Goal: Obtain resource: Obtain resource

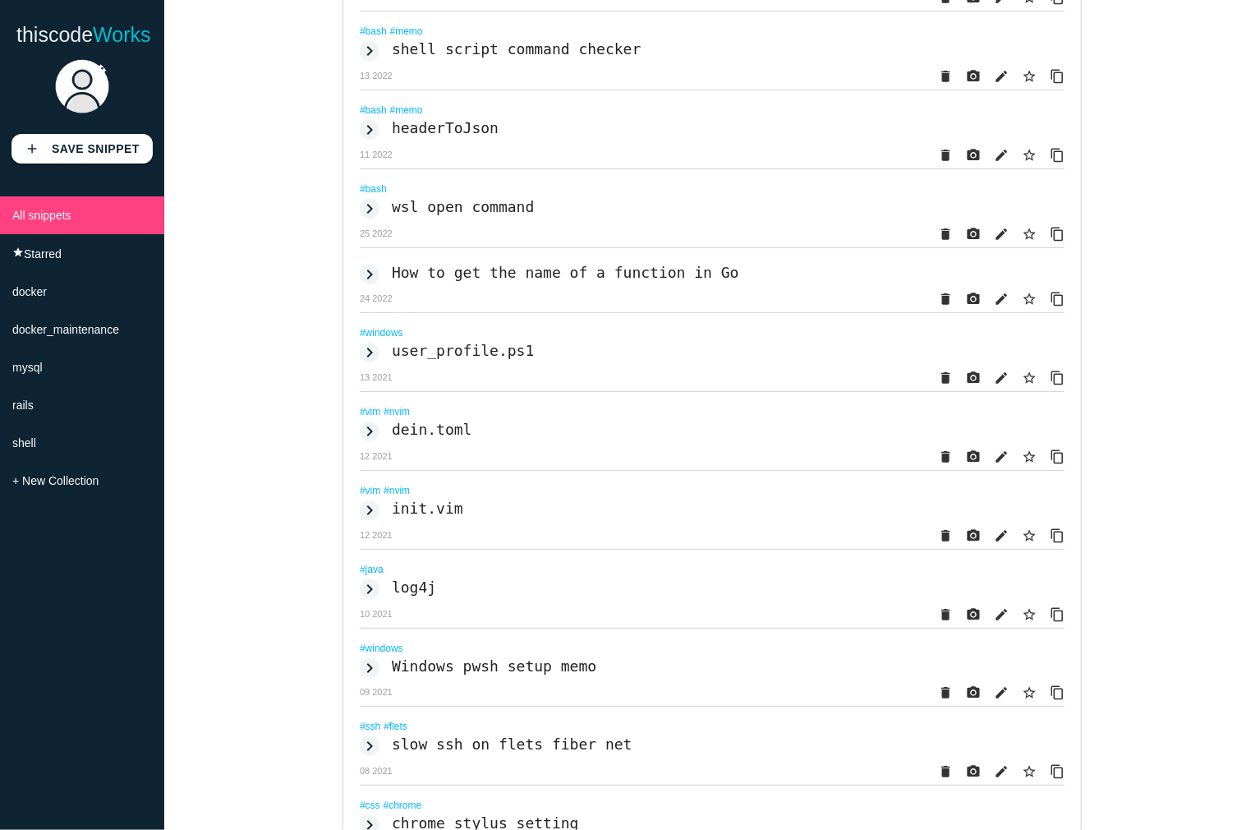
scroll to position [822, 0]
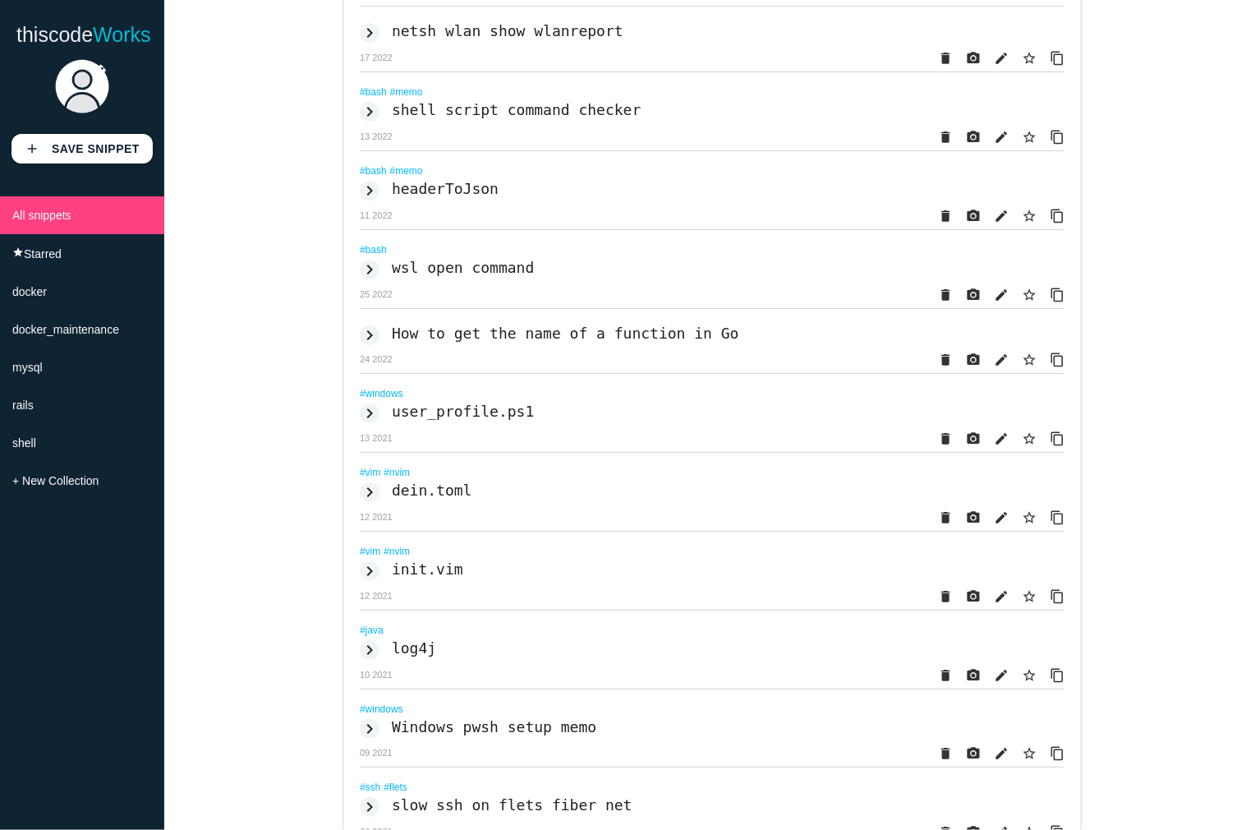
scroll to position [657, 0]
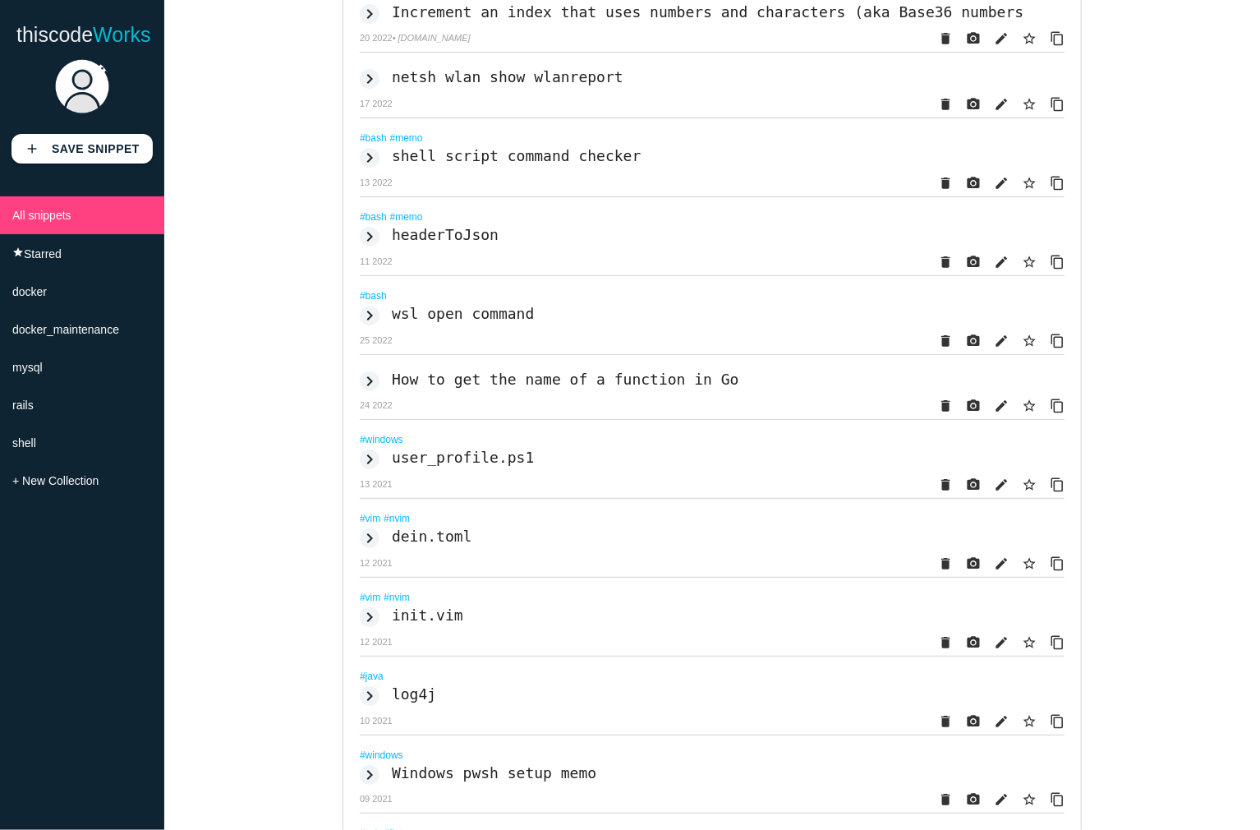
click at [463, 466] on h2 "user_profile.ps1" at bounding box center [463, 457] width 142 height 17
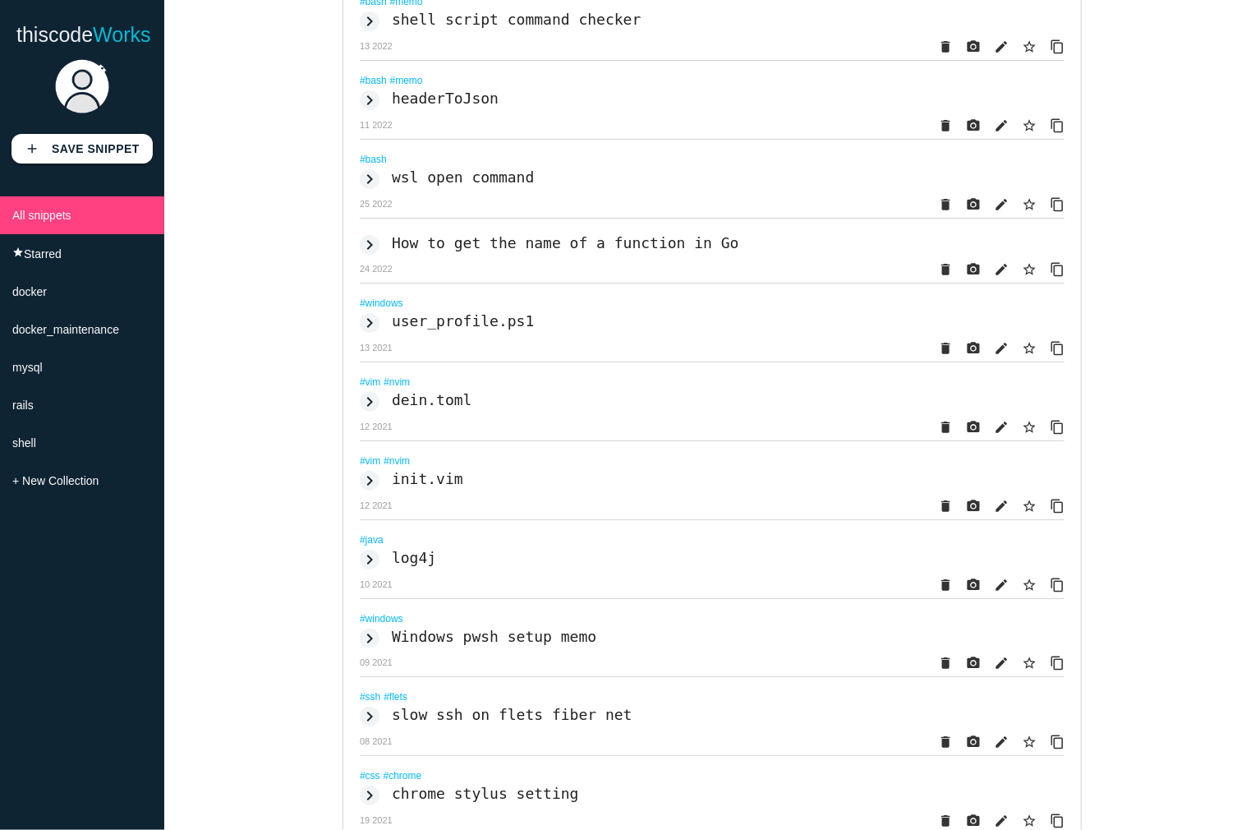
scroll to position [904, 0]
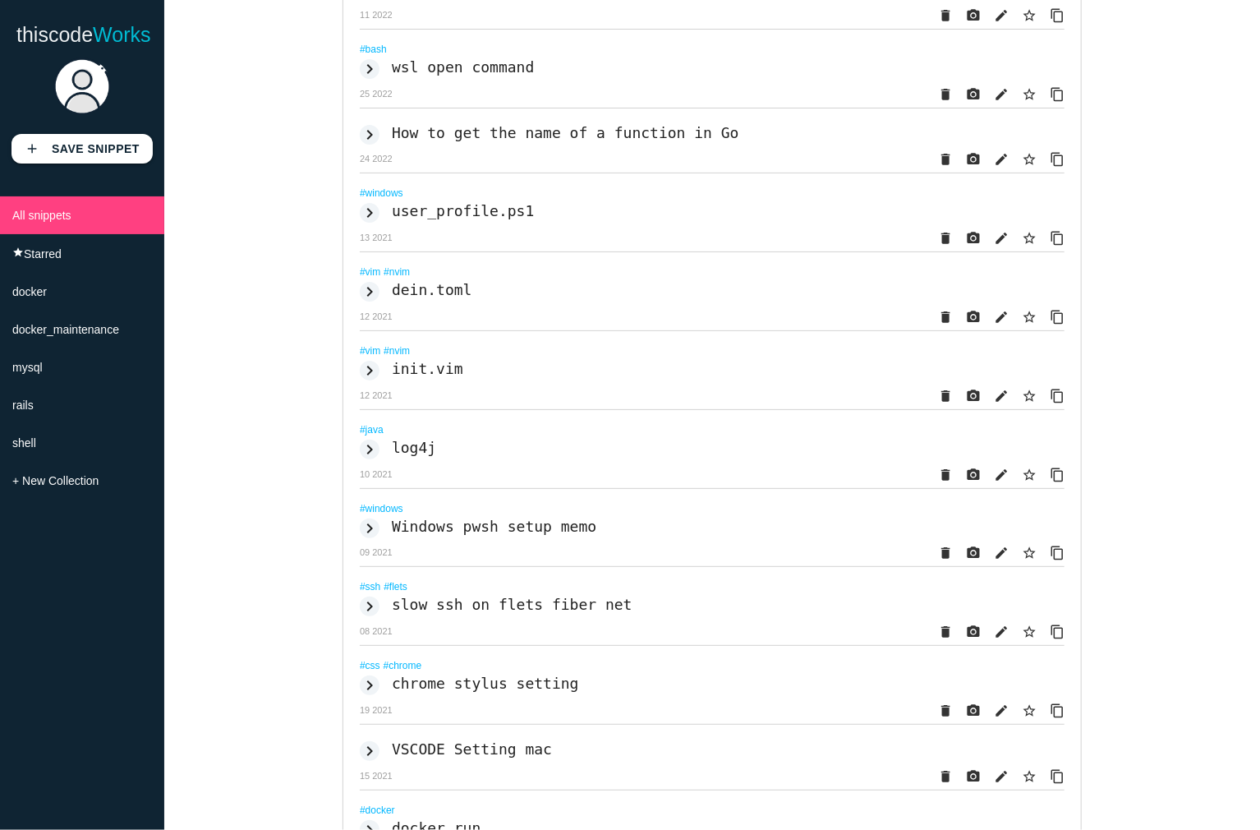
click at [436, 298] on h2 "dein.toml" at bounding box center [432, 289] width 81 height 17
click at [408, 377] on h2 "init.vim" at bounding box center [427, 368] width 71 height 17
click at [360, 459] on icon "keyboard_arrow_right" at bounding box center [370, 450] width 20 height 20
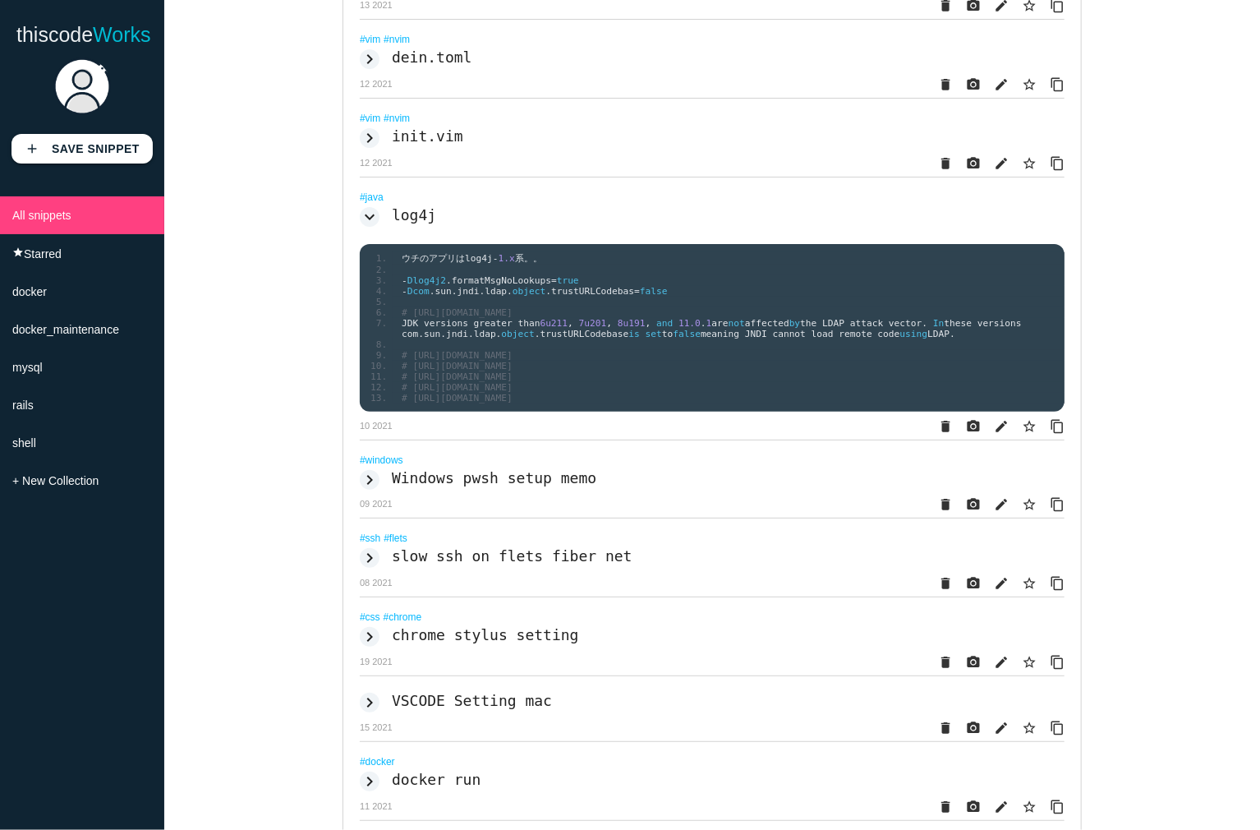
scroll to position [1150, 0]
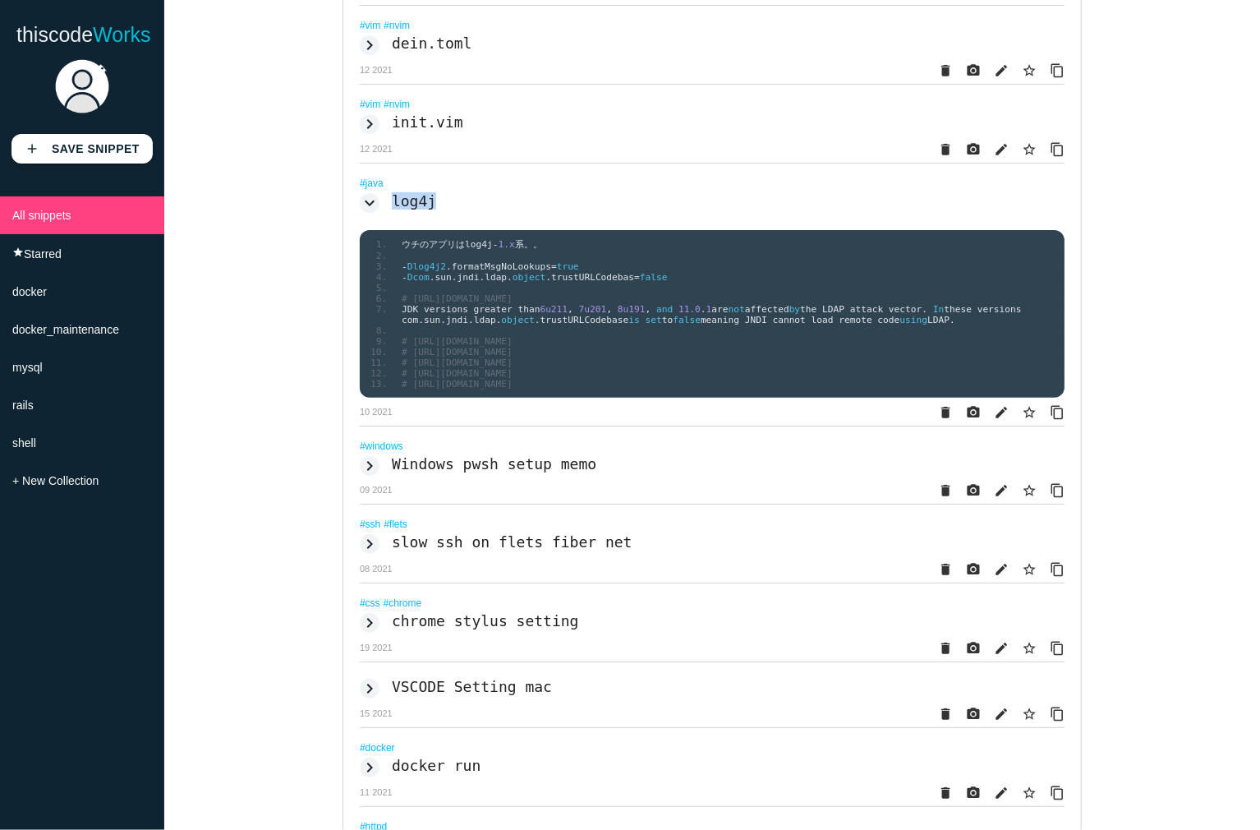
drag, startPoint x: 440, startPoint y: 254, endPoint x: 388, endPoint y: 258, distance: 52.7
click at [388, 214] on div "keyboard_arrow_down log4j" at bounding box center [712, 201] width 705 height 25
copy h2 "log4j"
click at [652, 293] on li at bounding box center [729, 288] width 672 height 11
click at [1052, 427] on icon "content_copy" at bounding box center [1057, 413] width 15 height 30
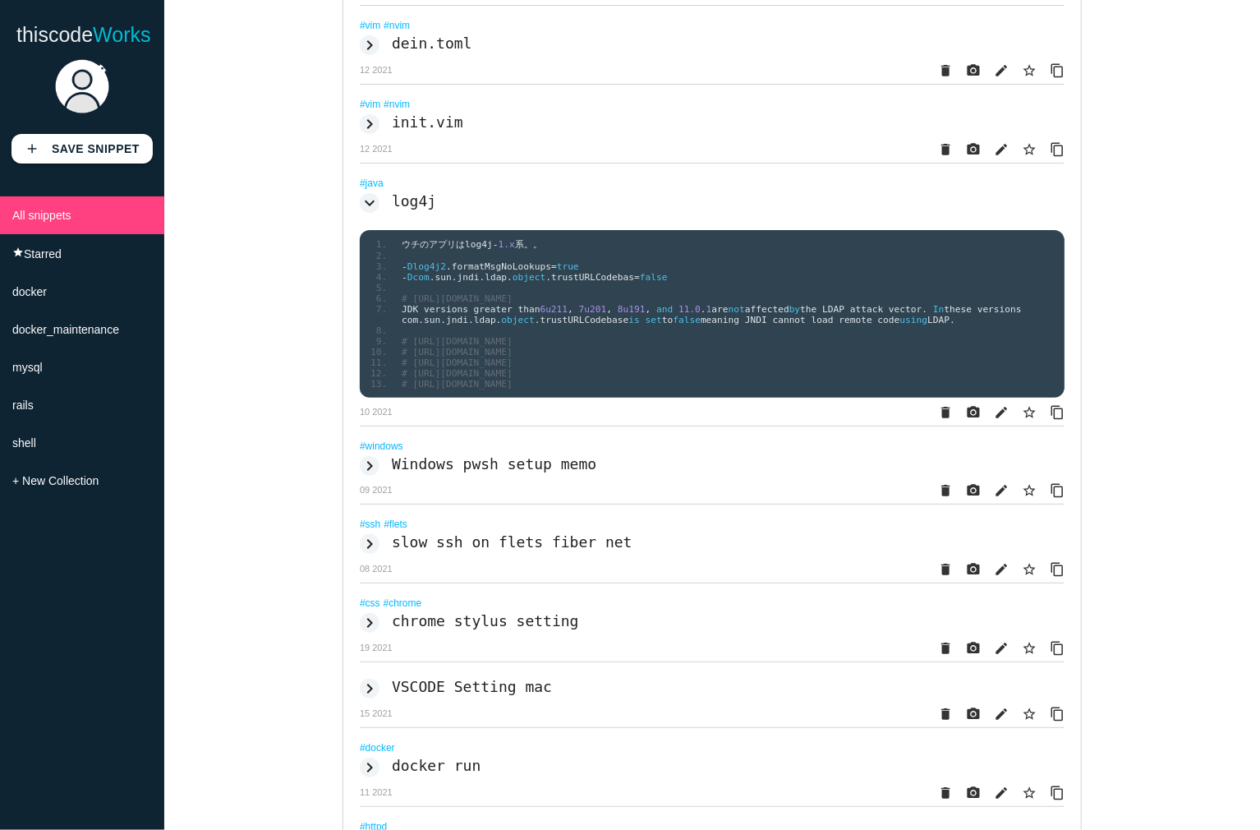
click at [1054, 427] on icon "content_copy" at bounding box center [1057, 413] width 15 height 30
click at [365, 213] on icon "keyboard_arrow_down" at bounding box center [370, 203] width 20 height 20
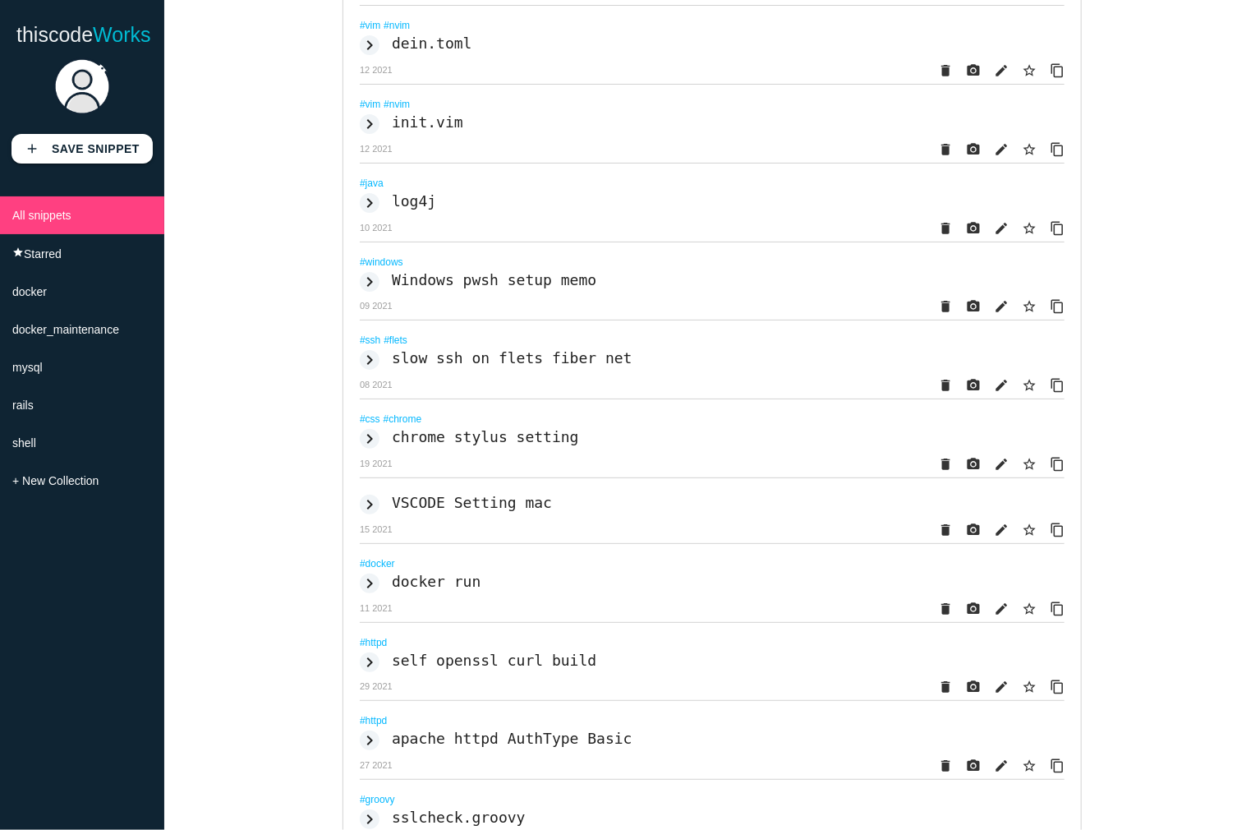
click at [364, 292] on icon "keyboard_arrow_right" at bounding box center [370, 282] width 20 height 20
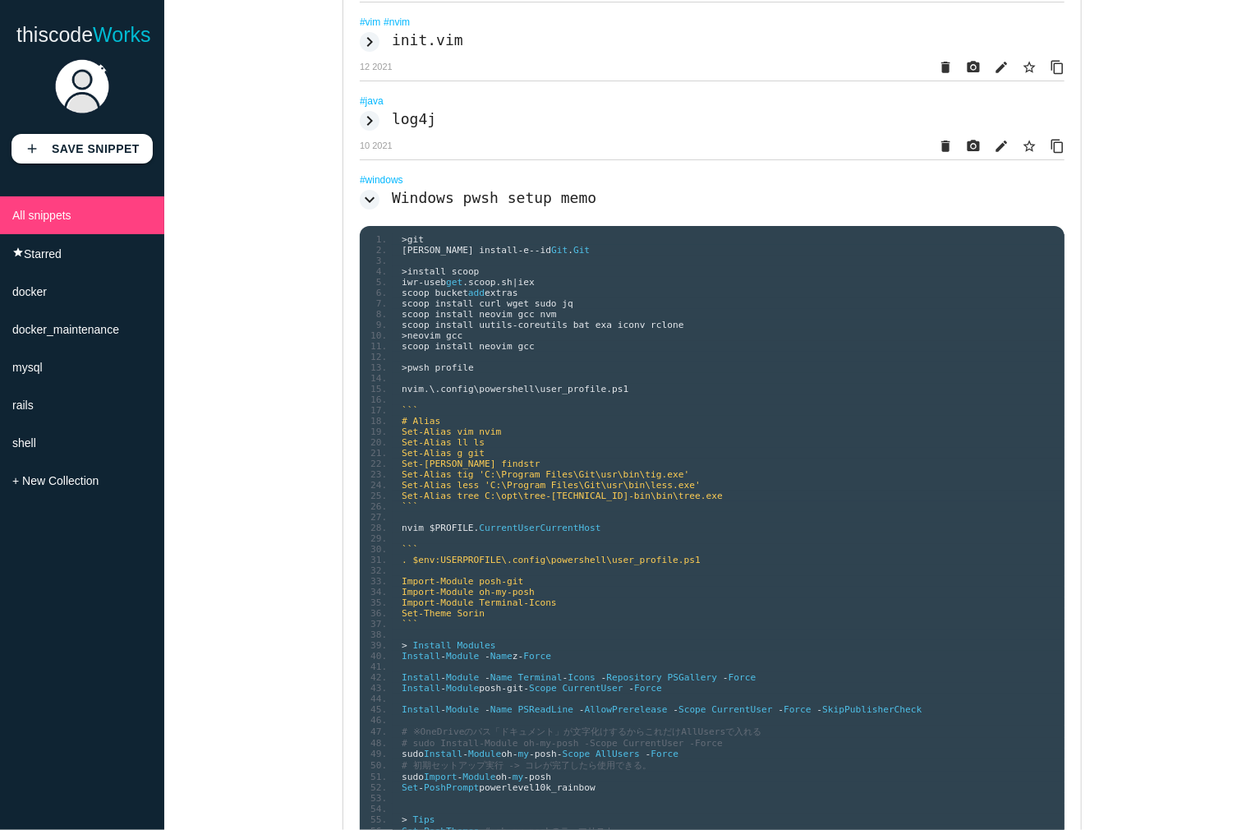
scroll to position [1315, 0]
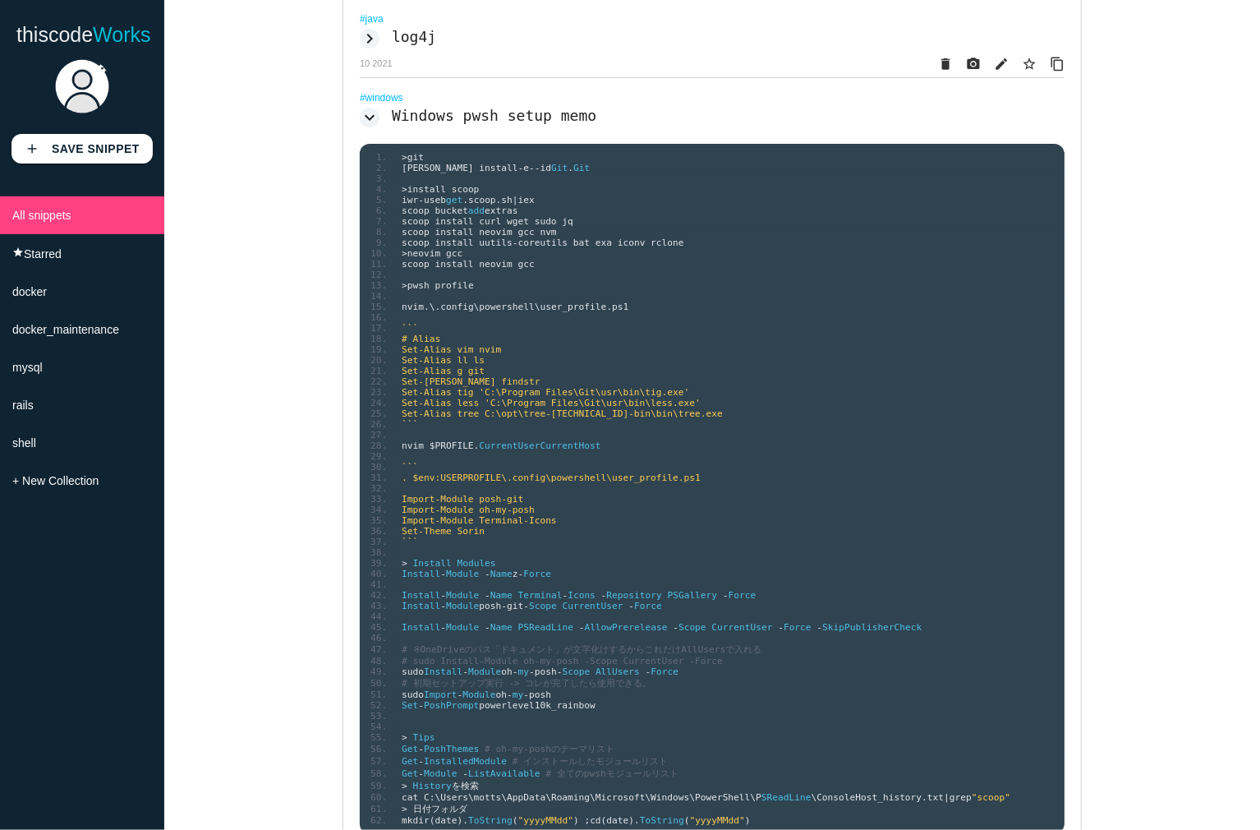
click at [549, 124] on h2 "Windows pwsh setup memo" at bounding box center [494, 115] width 205 height 17
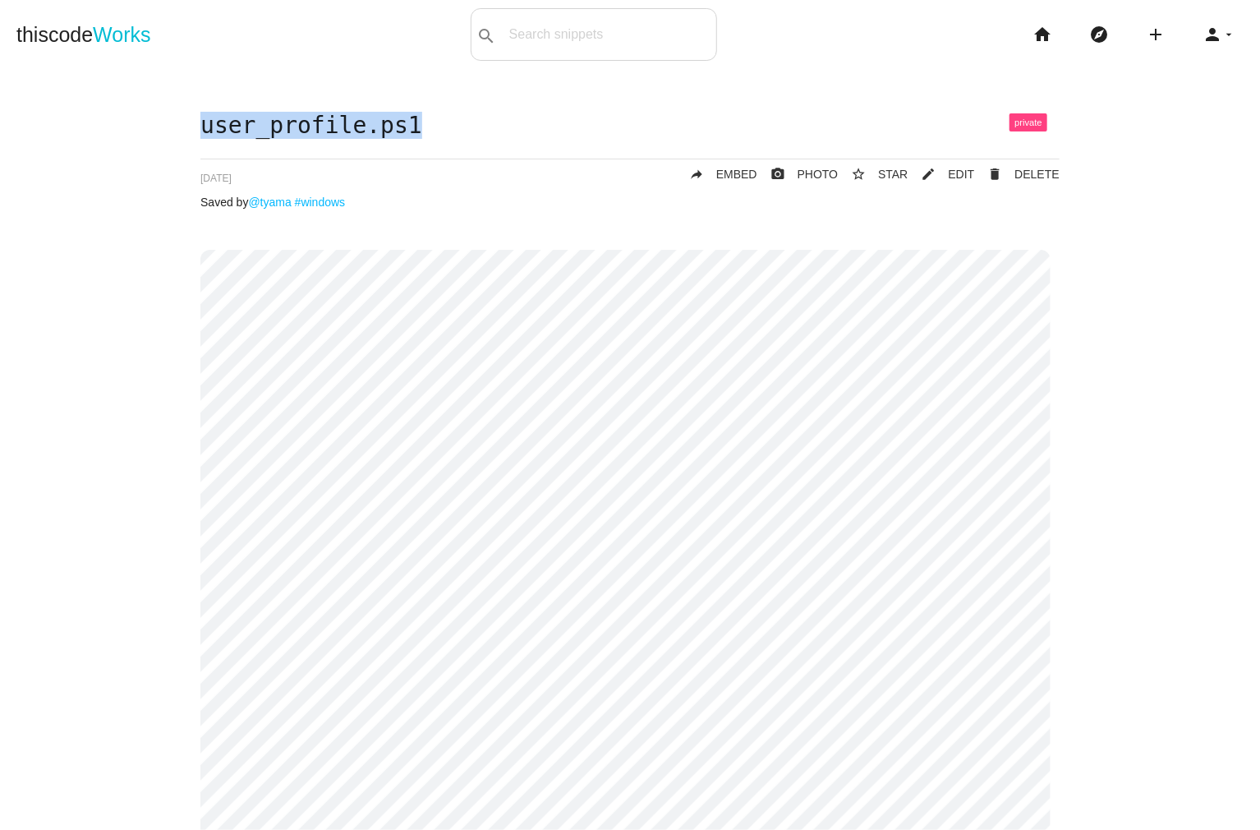
drag, startPoint x: 395, startPoint y: 117, endPoint x: 141, endPoint y: 67, distance: 258.6
click at [141, 67] on body "thiscode Works search All: All: Code: Title: Tag: All: Code: Title: Tag: search…" at bounding box center [630, 415] width 1260 height 830
copy h1 "user_profile.ps1"
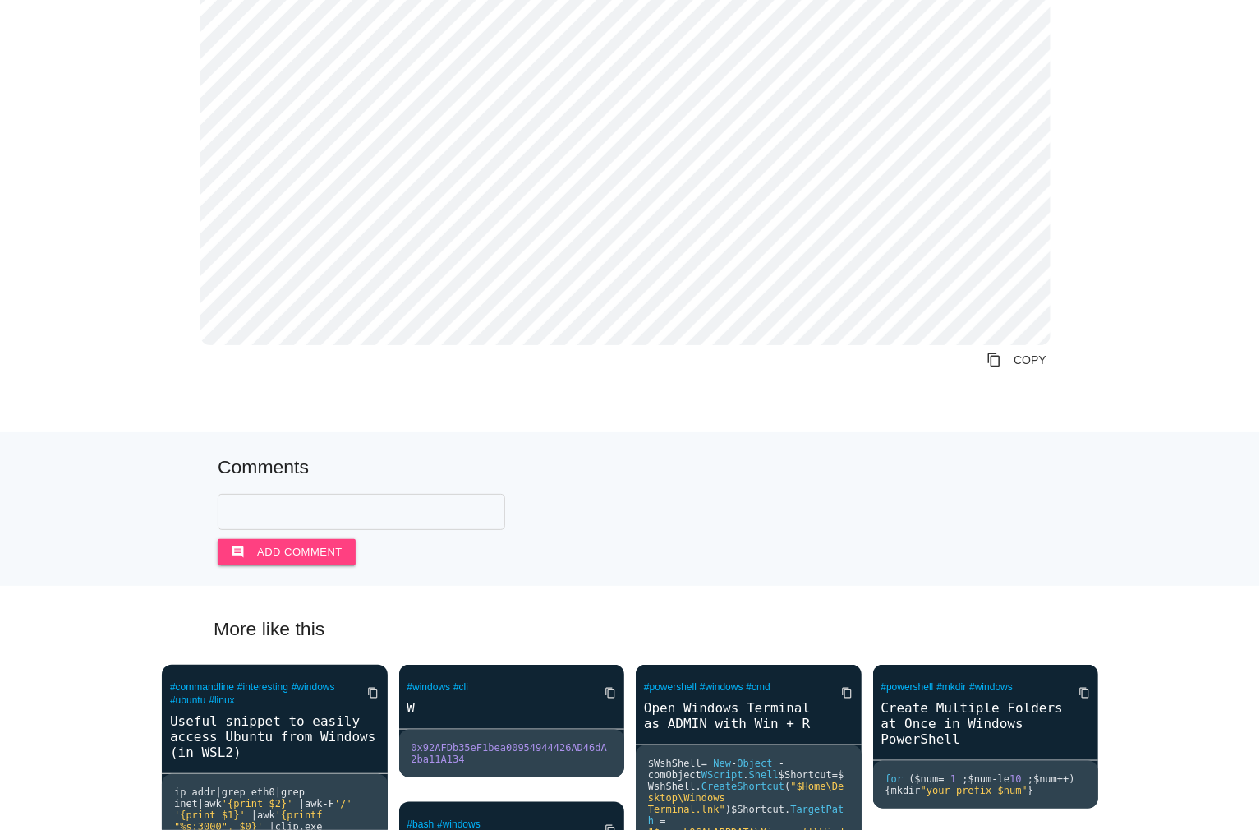
scroll to position [657, 0]
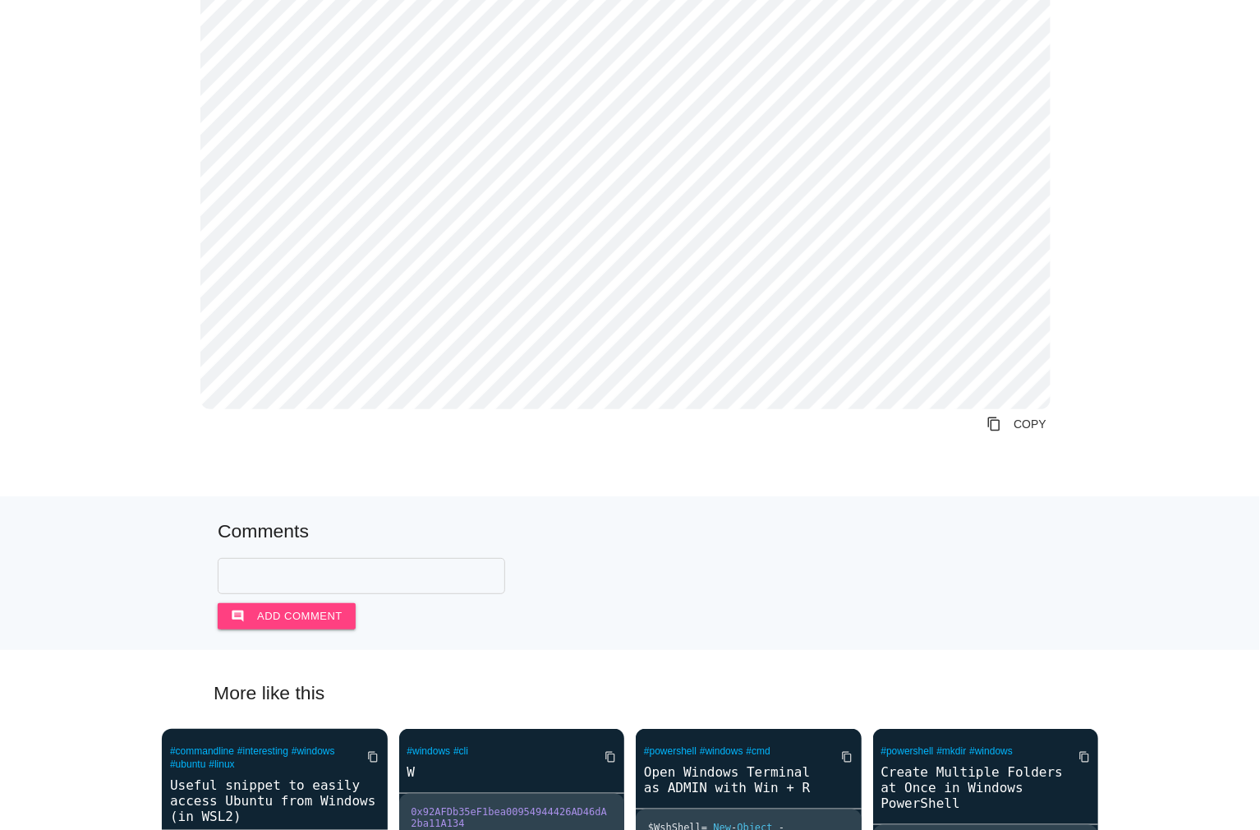
click at [1010, 427] on link "content_copy COPY" at bounding box center [1017, 424] width 86 height 30
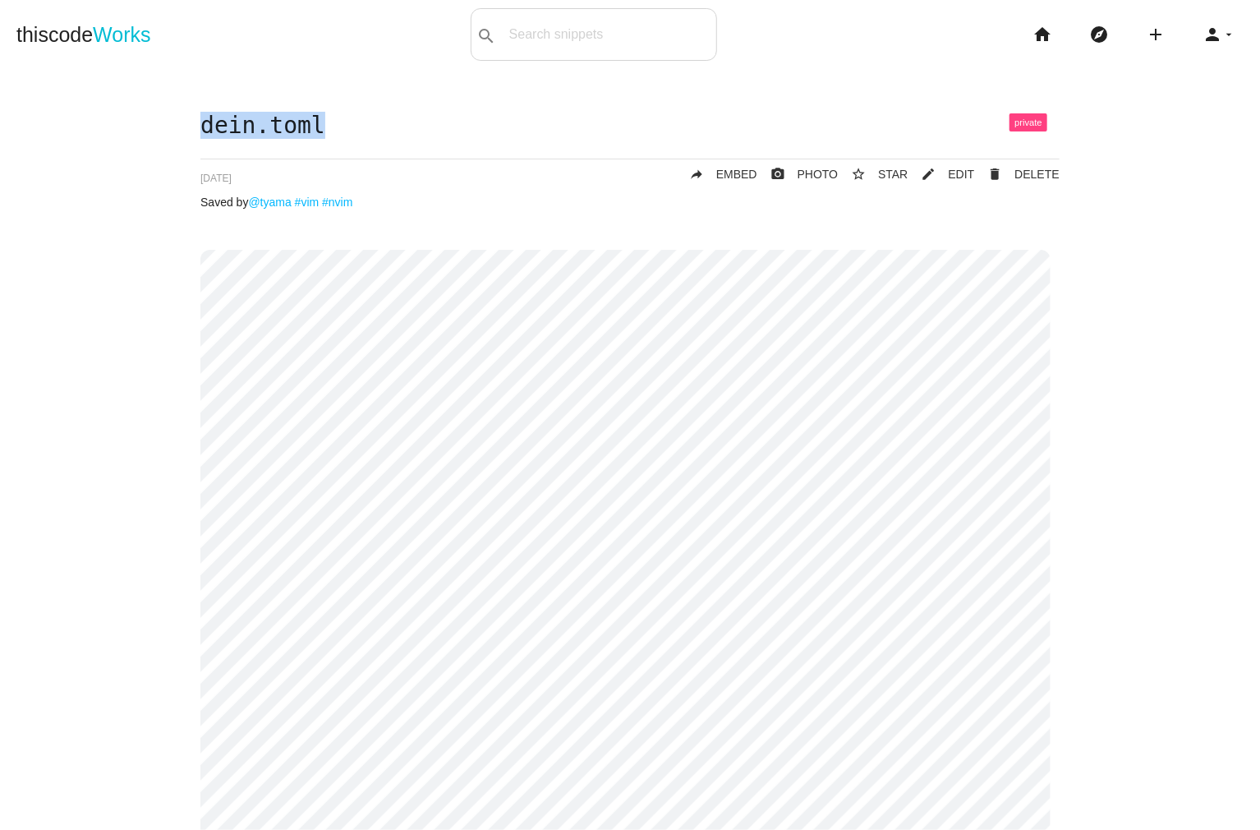
drag, startPoint x: 270, startPoint y: 115, endPoint x: 198, endPoint y: 115, distance: 72.3
click at [200, 115] on h1 "dein.toml" at bounding box center [629, 125] width 859 height 25
copy h1 "dein.toml"
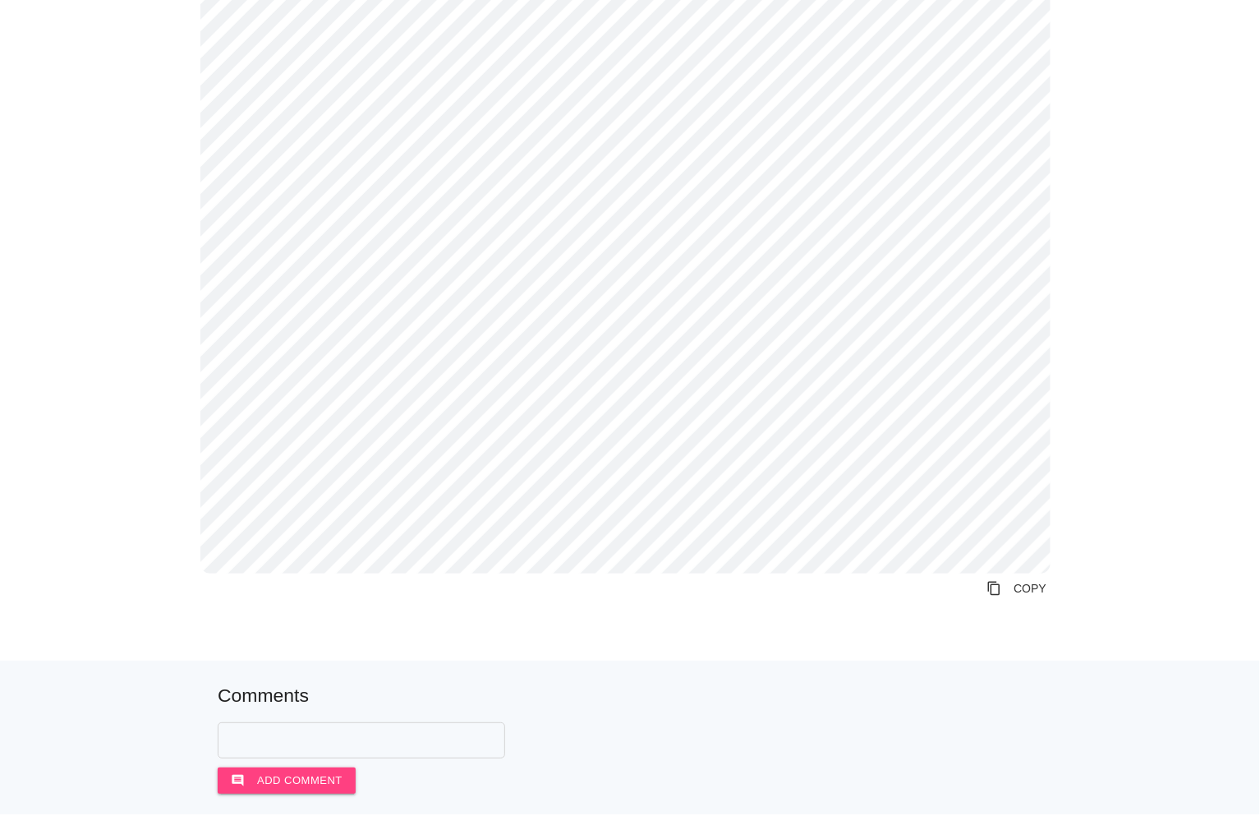
scroll to position [1068, 0]
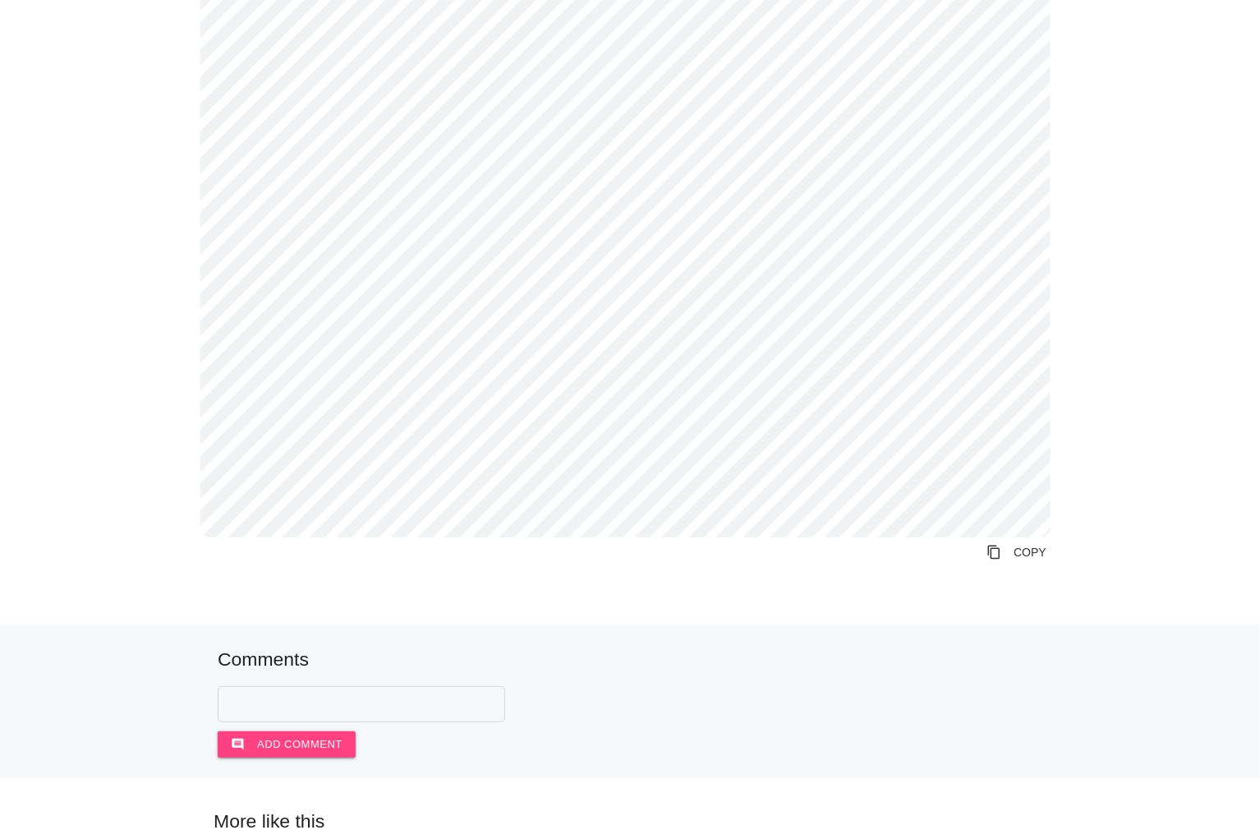
click at [1006, 555] on link "content_copy COPY" at bounding box center [1017, 552] width 86 height 30
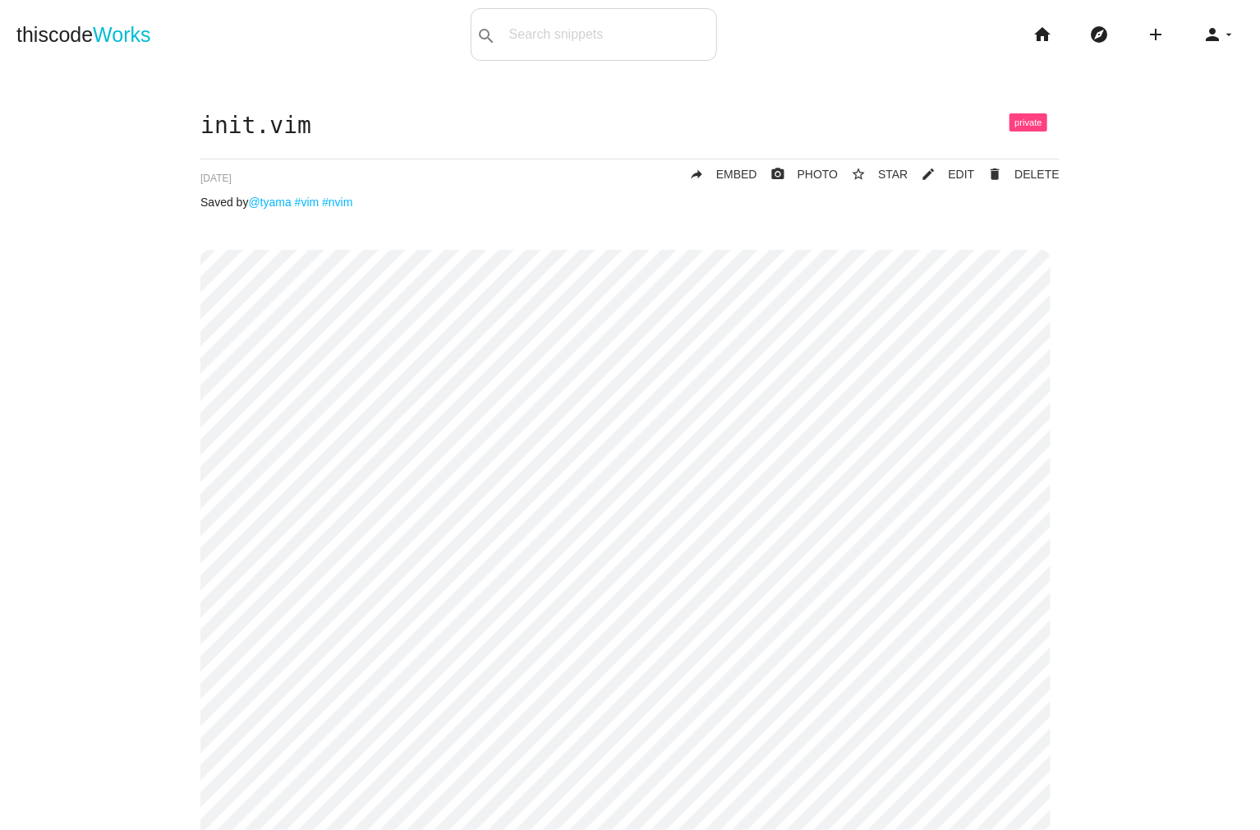
drag, startPoint x: 323, startPoint y: 129, endPoint x: 196, endPoint y: 100, distance: 129.7
copy h1 "init.vim"
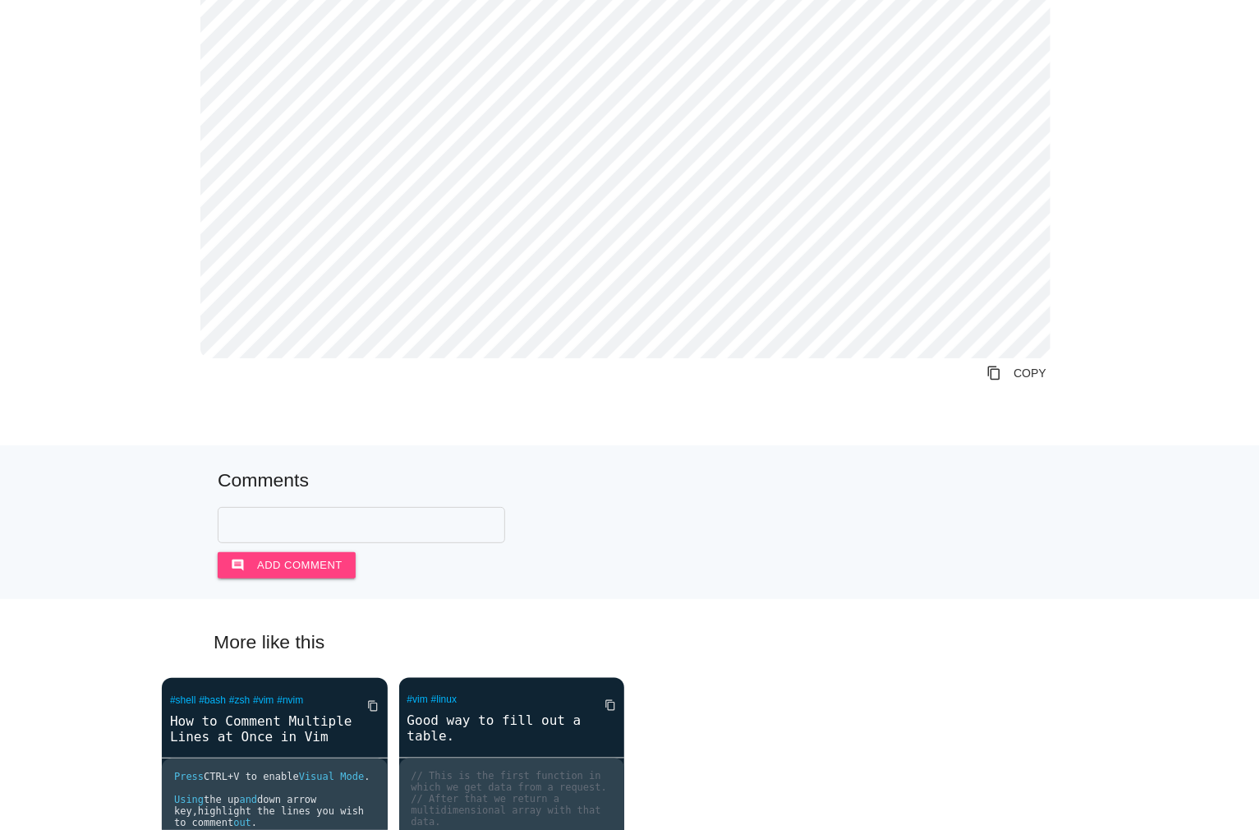
scroll to position [4272, 0]
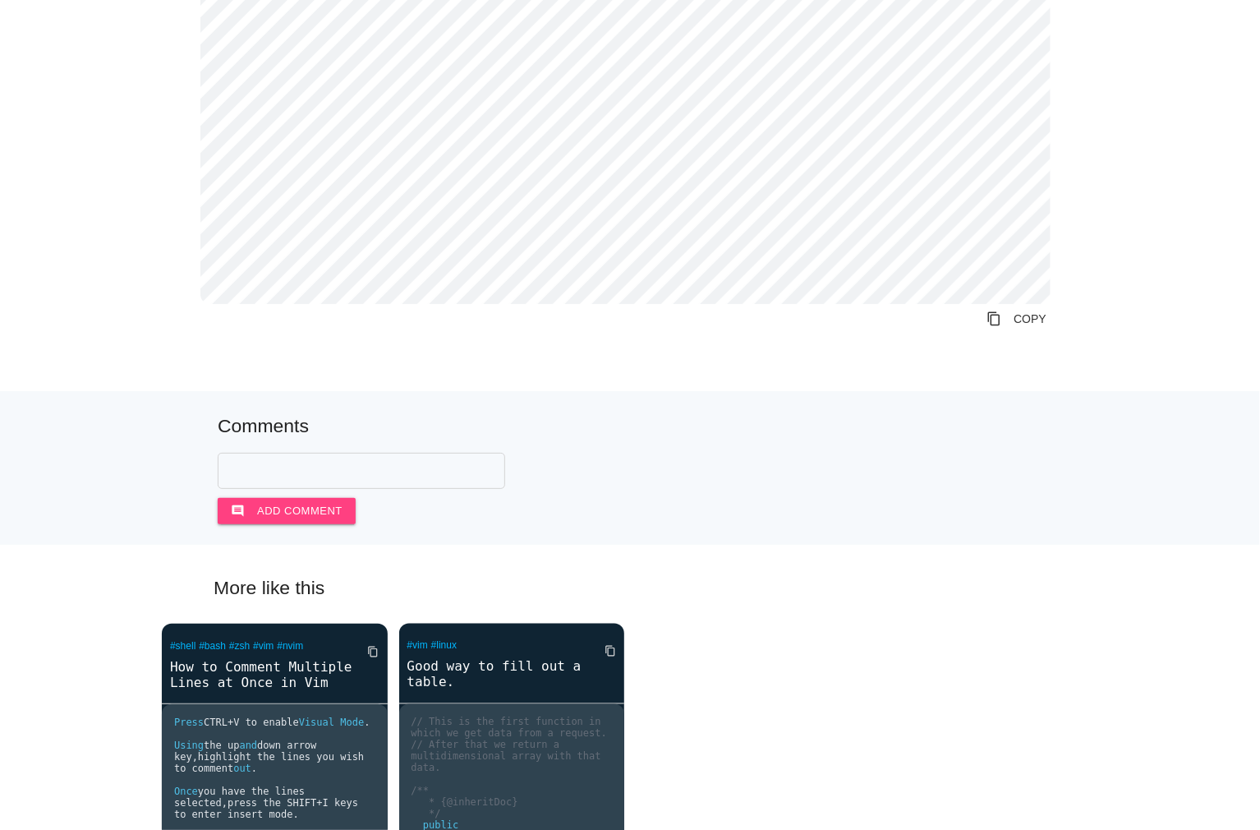
click at [1024, 325] on link "content_copy COPY" at bounding box center [1017, 319] width 86 height 30
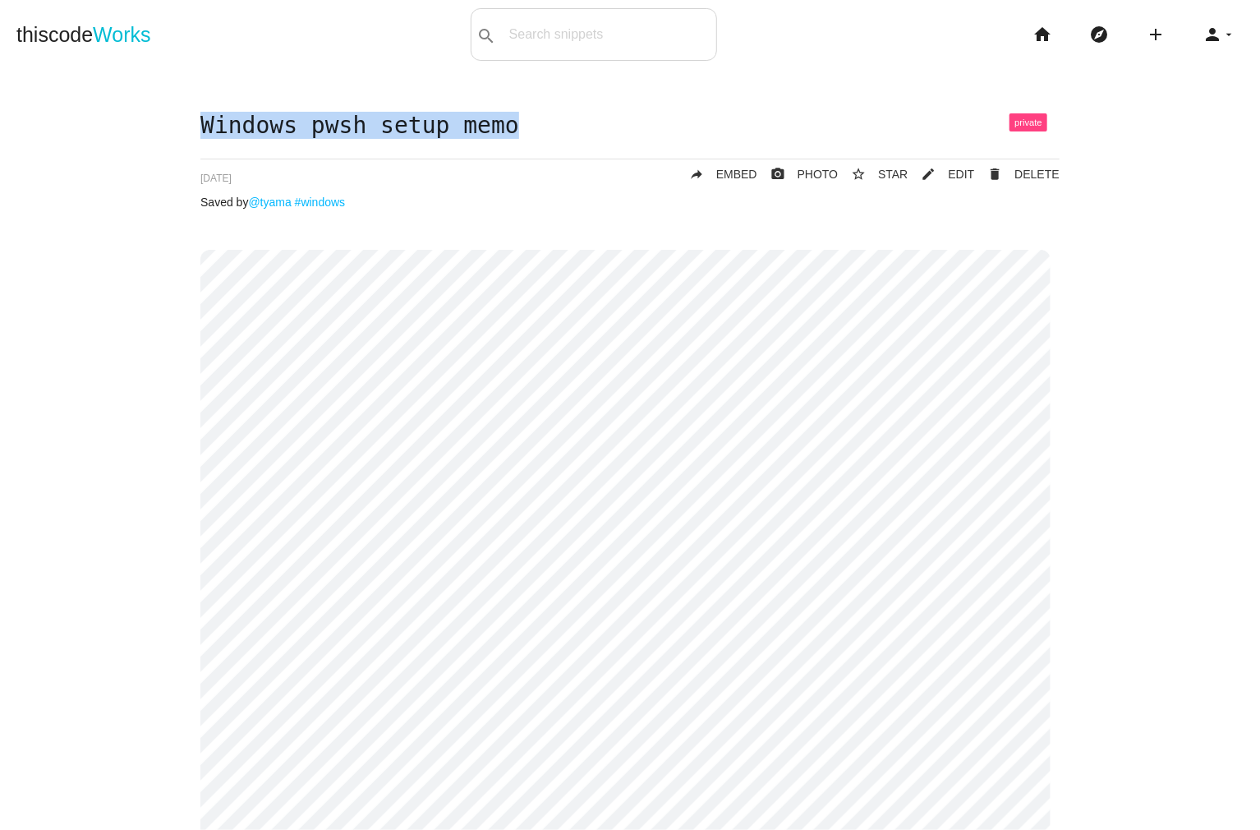
drag, startPoint x: 497, startPoint y: 123, endPoint x: 197, endPoint y: 109, distance: 300.2
copy h1 "Windows pwsh setup memo"
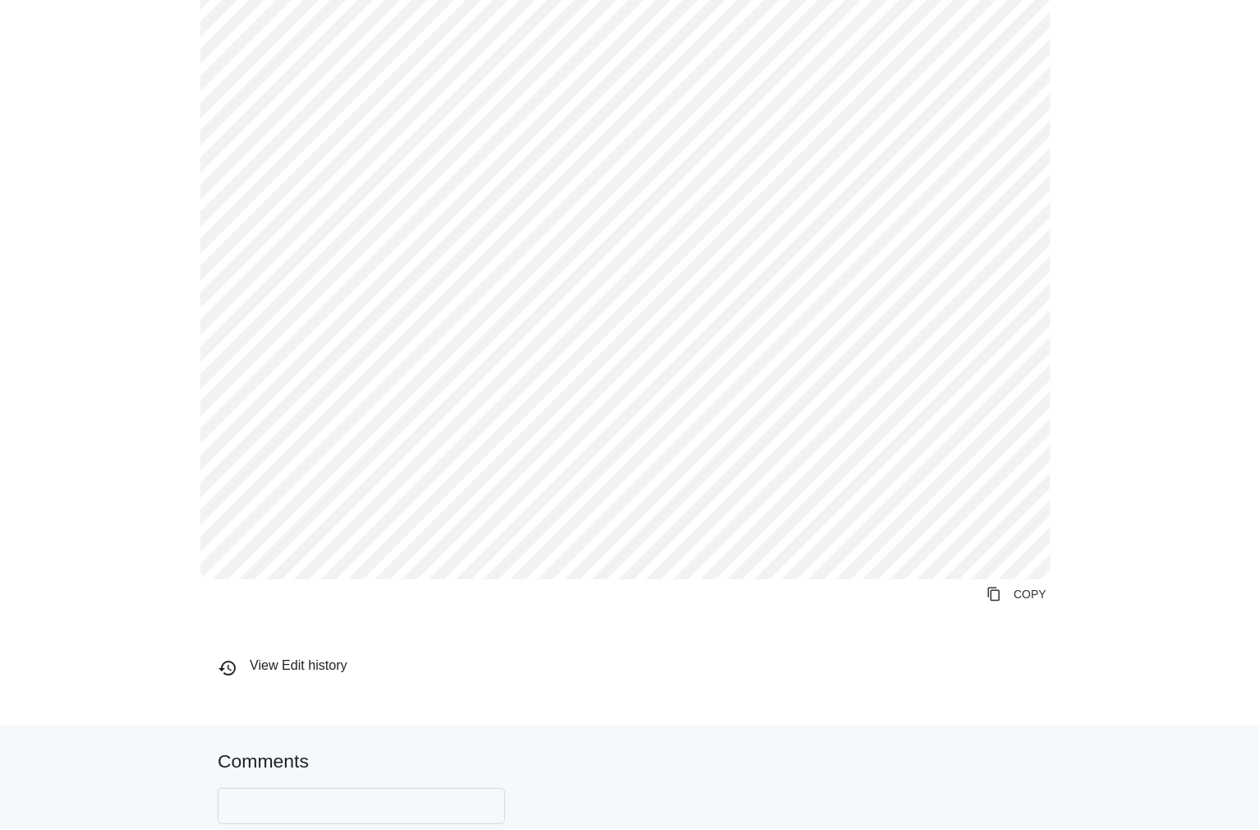
scroll to position [575, 0]
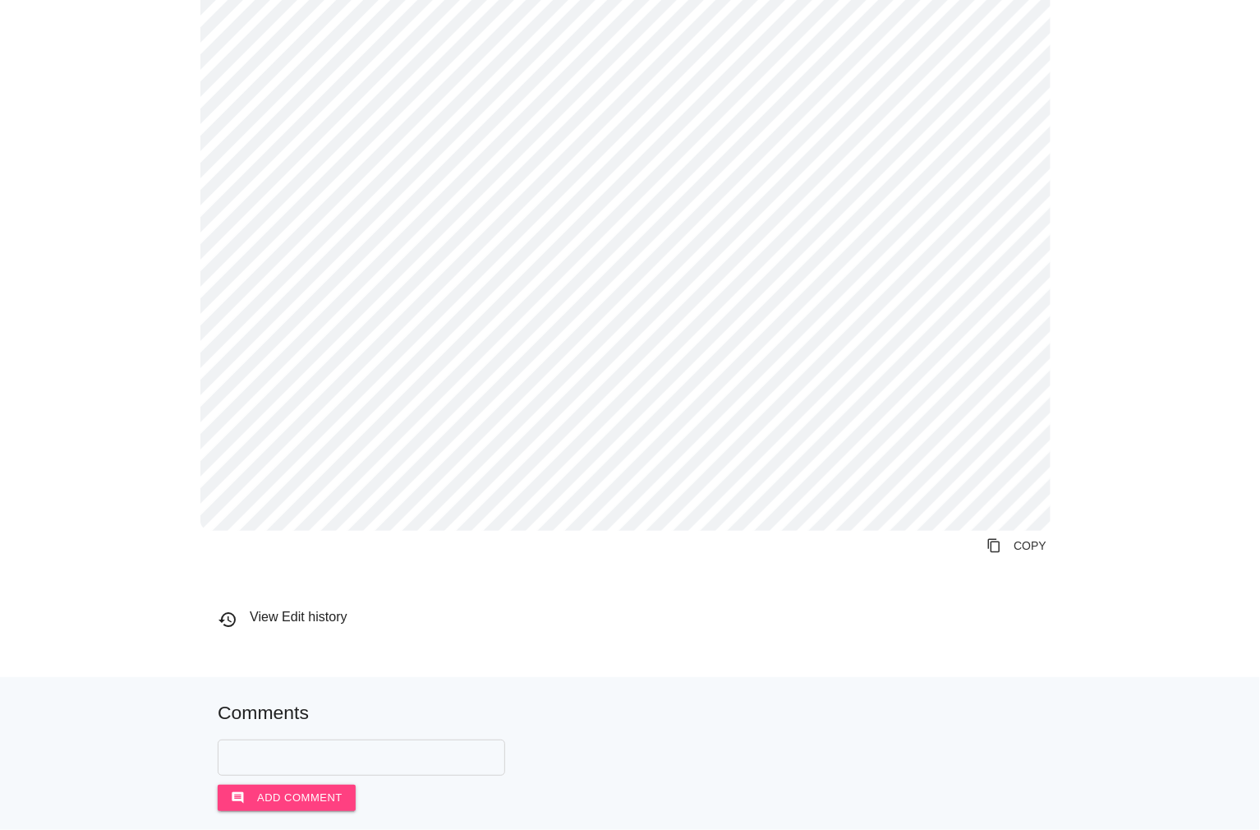
click at [994, 546] on icon "content_copy" at bounding box center [994, 546] width 15 height 30
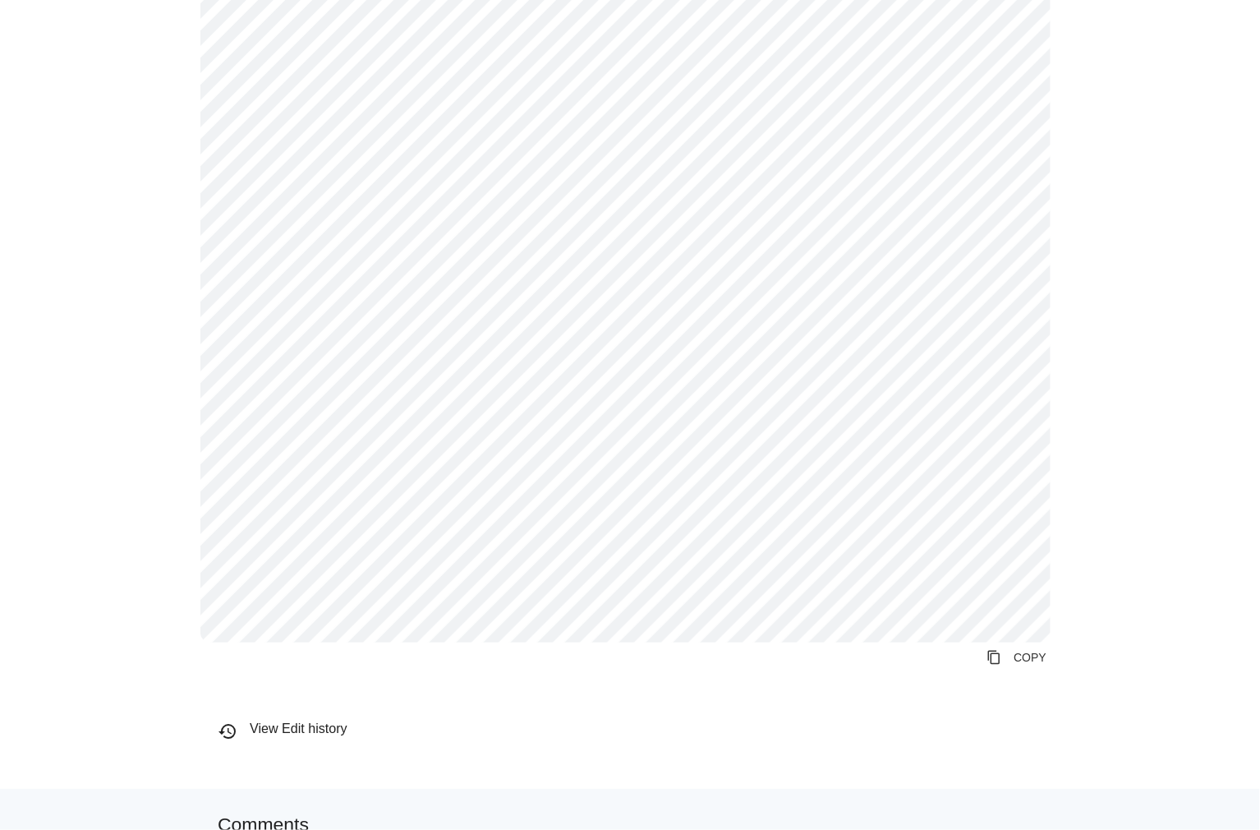
scroll to position [493, 0]
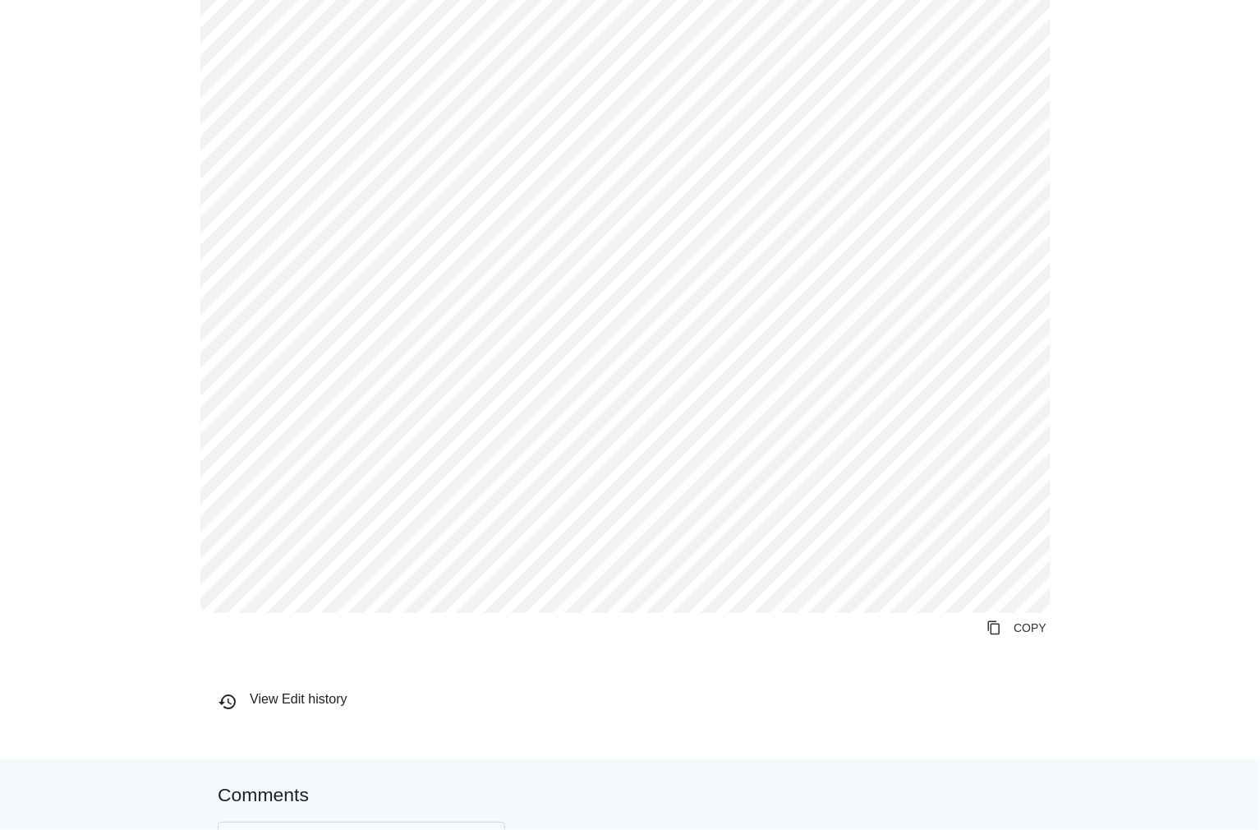
click at [1029, 631] on link "content_copy COPY" at bounding box center [1017, 628] width 86 height 30
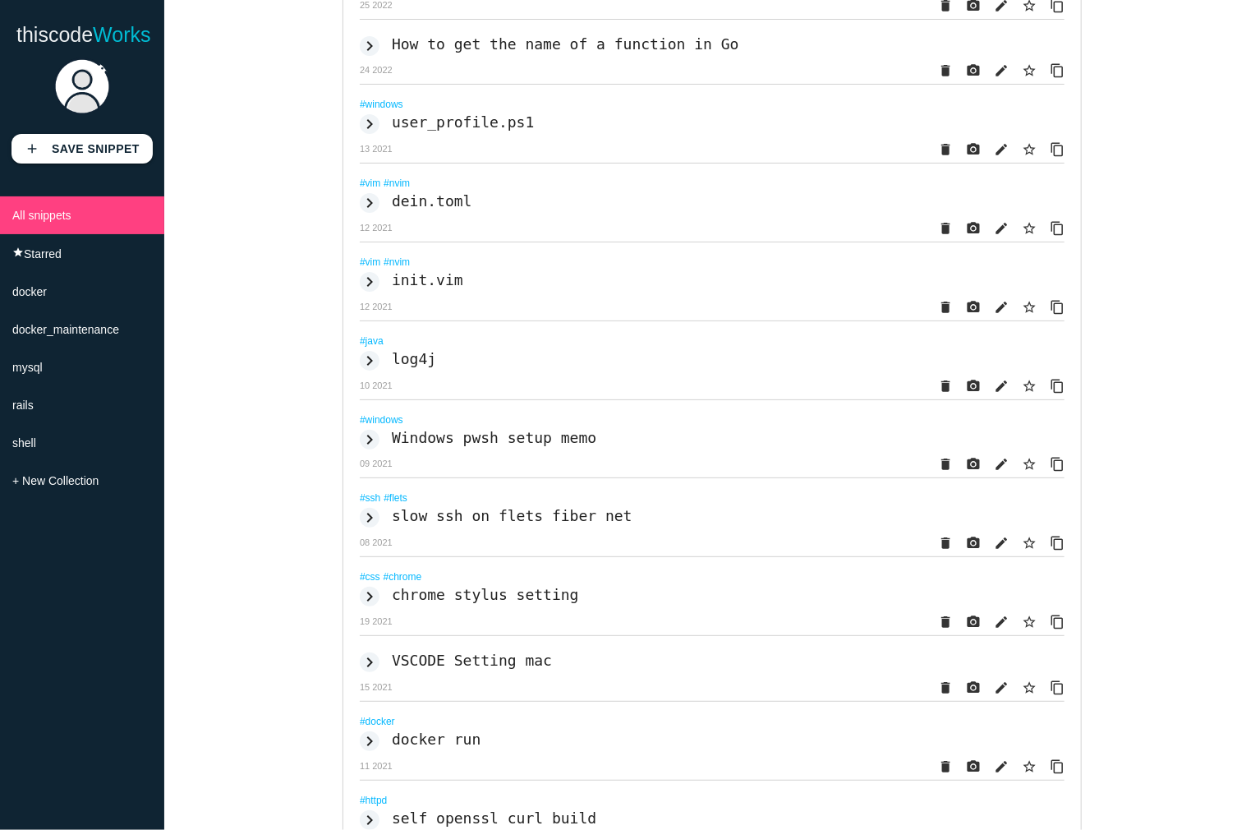
scroll to position [1232, 0]
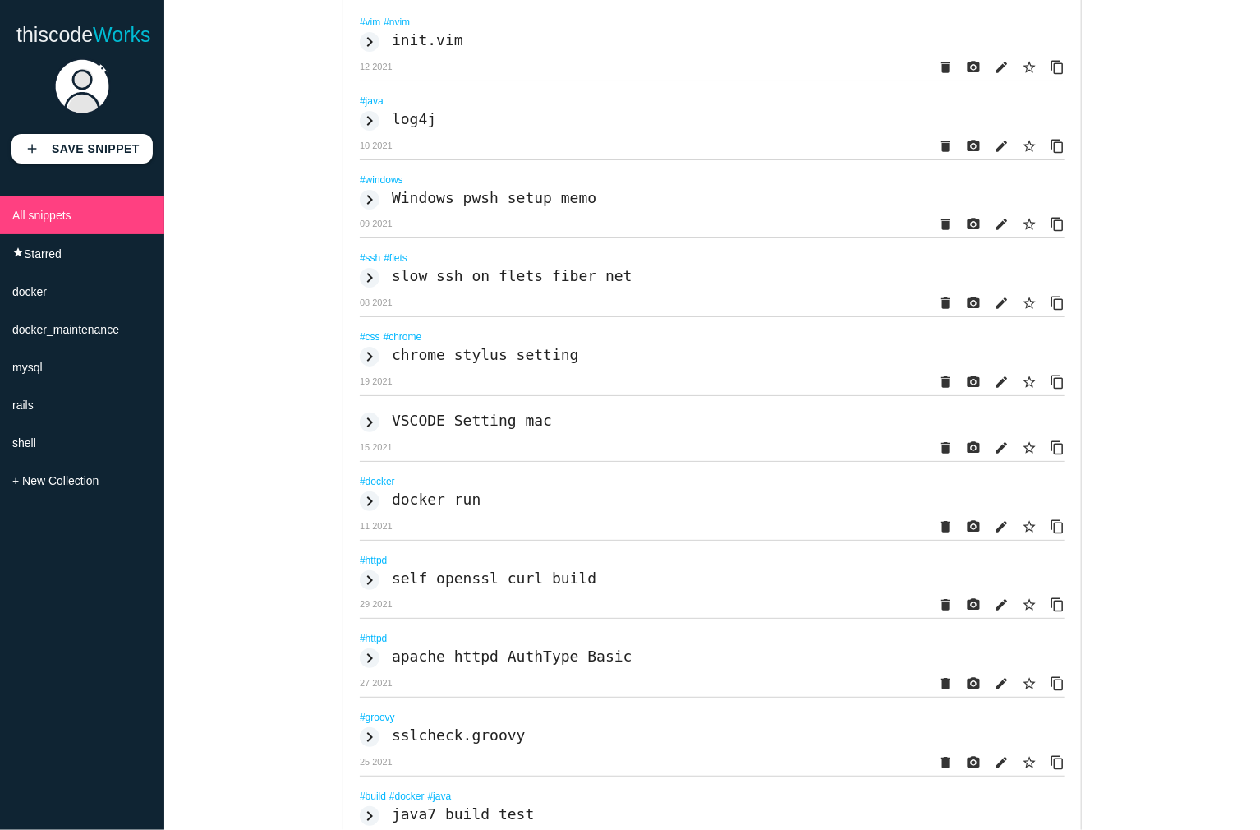
click at [366, 288] on icon "keyboard_arrow_right" at bounding box center [370, 278] width 20 height 20
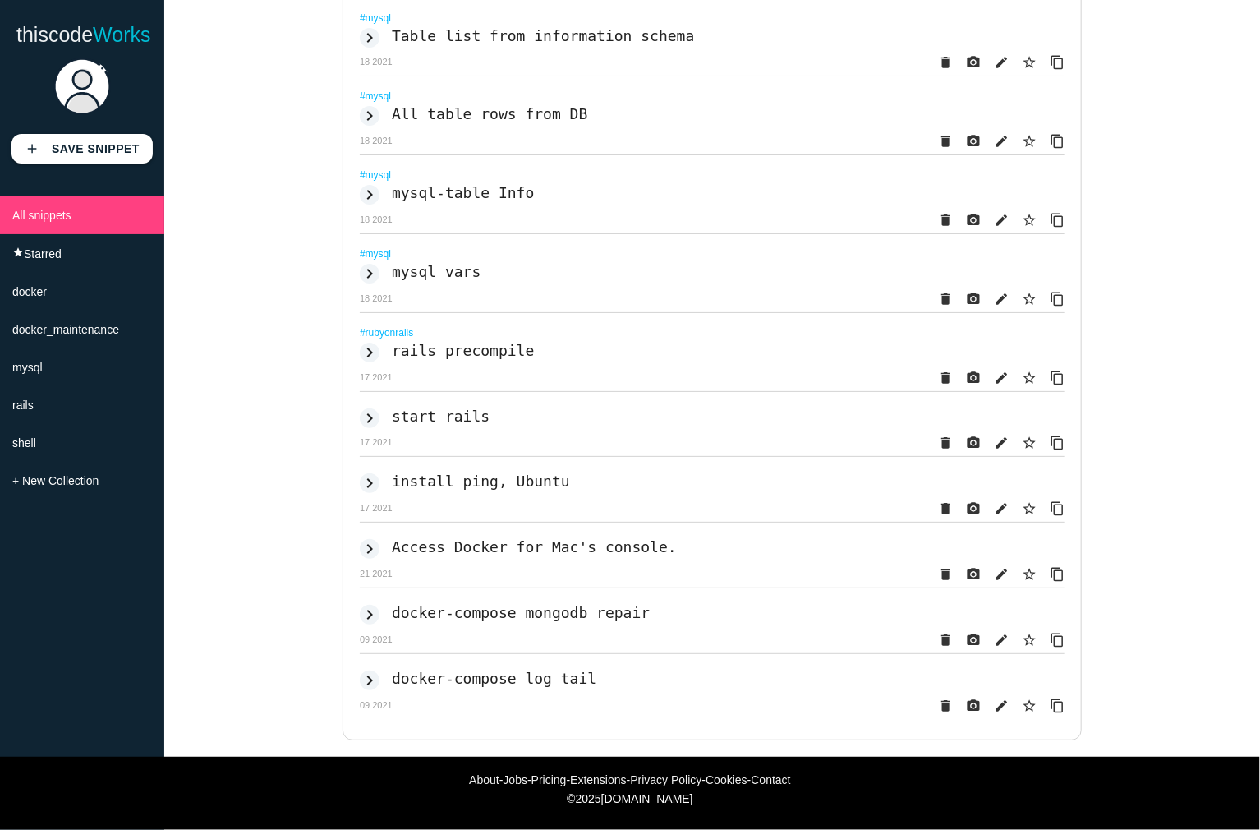
scroll to position [3232, 0]
